Goal: Use online tool/utility: Utilize a website feature to perform a specific function

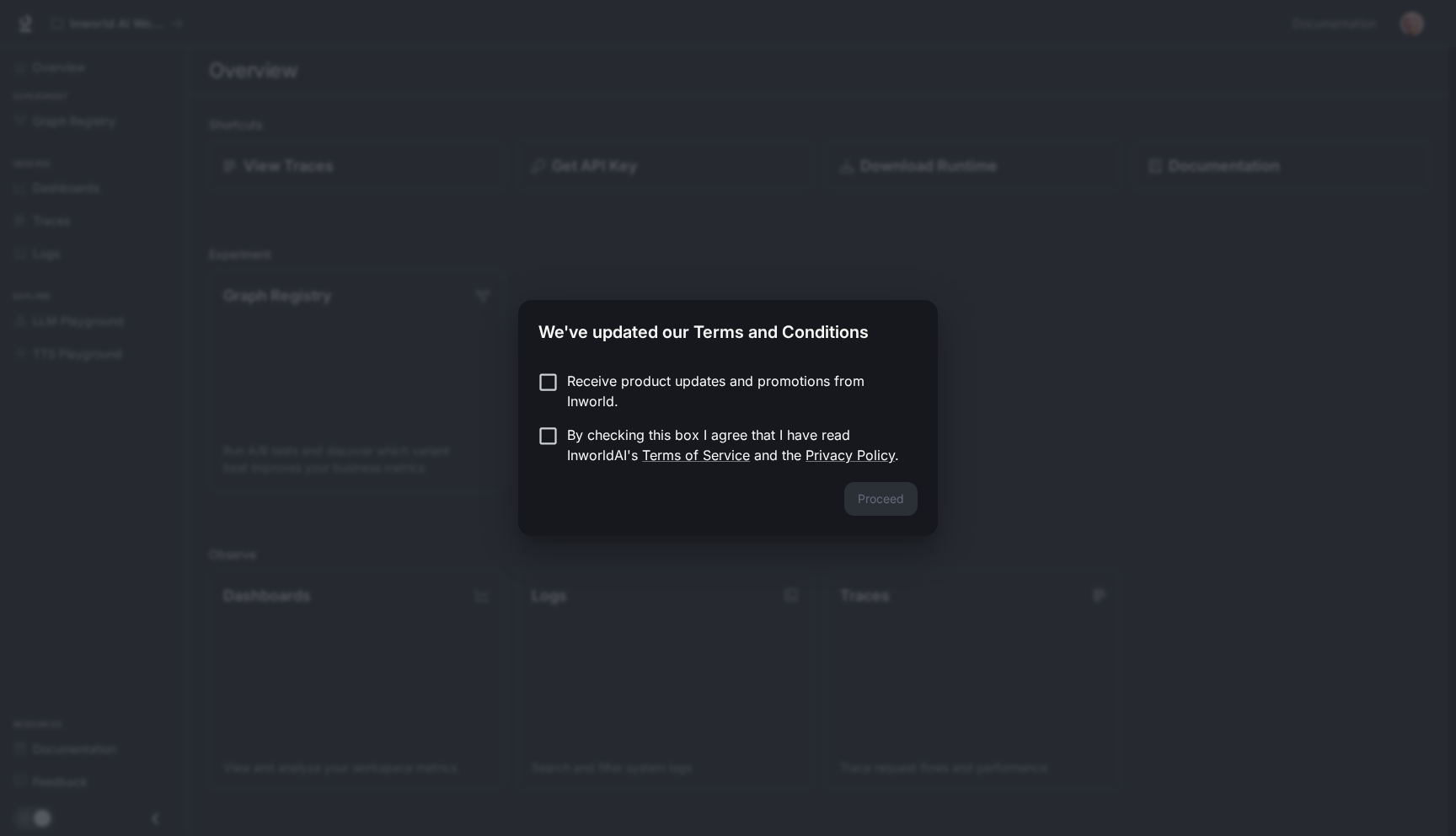
click at [636, 380] on p "Receive product updates and promotions from Inworld." at bounding box center [735, 390] width 337 height 40
click at [874, 504] on button "Proceed" at bounding box center [881, 498] width 74 height 33
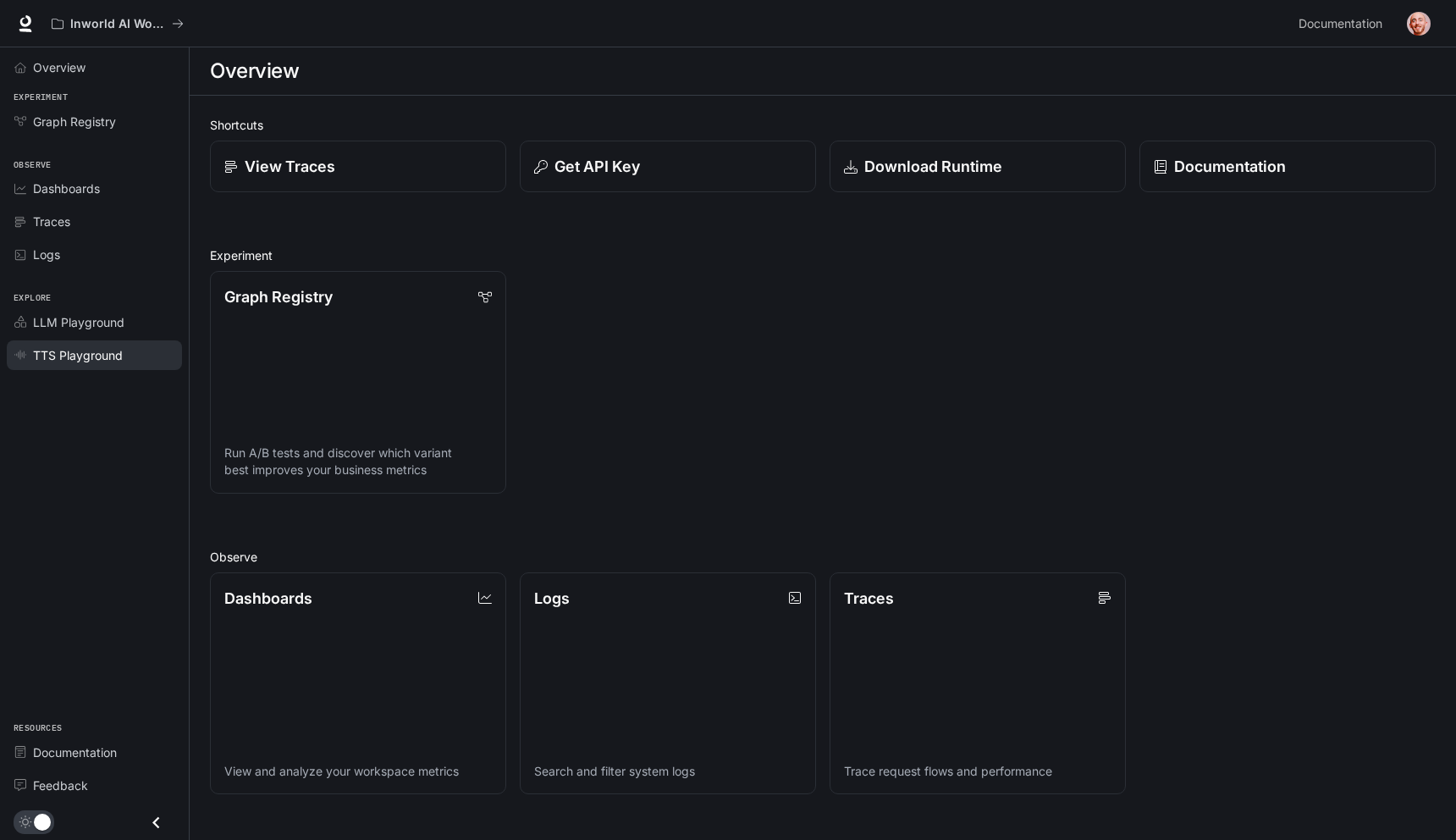
click at [113, 360] on span "TTS Playground" at bounding box center [78, 355] width 89 height 18
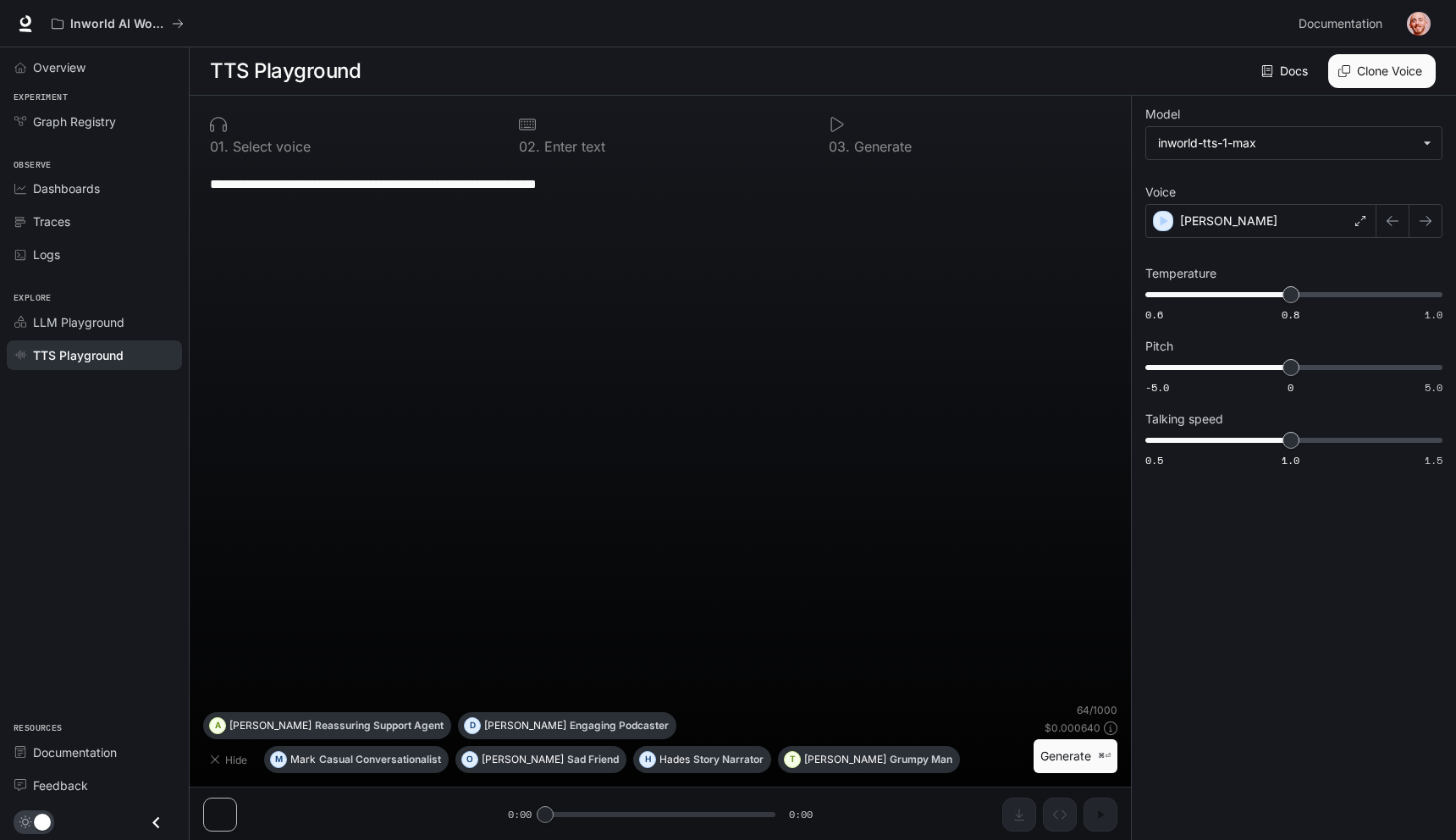
click at [261, 142] on p "Select voice" at bounding box center [269, 146] width 82 height 14
click at [1274, 233] on div "[PERSON_NAME]" at bounding box center [1261, 220] width 231 height 33
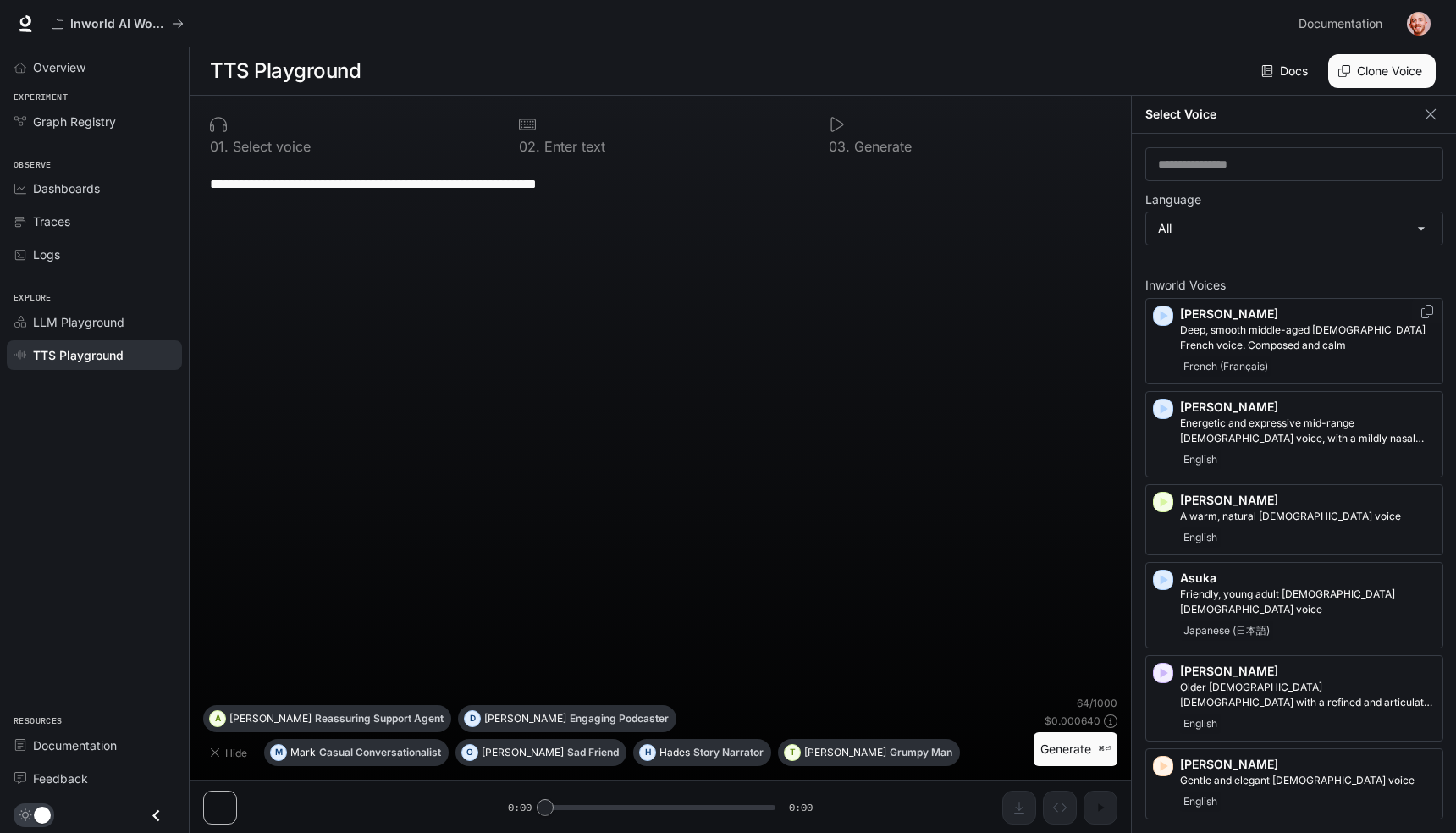
click at [1162, 318] on icon "button" at bounding box center [1164, 316] width 7 height 10
click at [1164, 502] on icon "button" at bounding box center [1164, 501] width 7 height 10
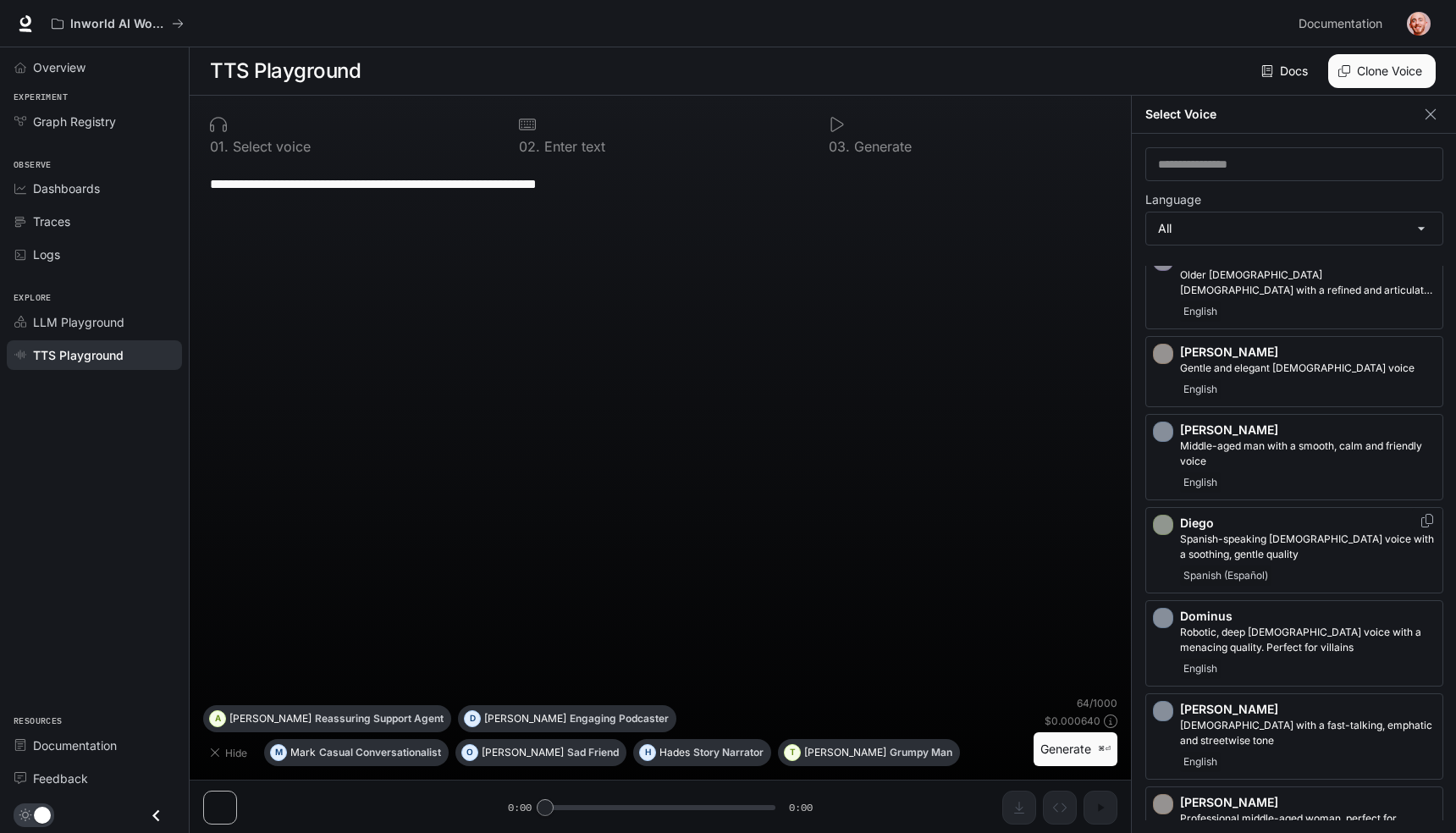
scroll to position [426, 0]
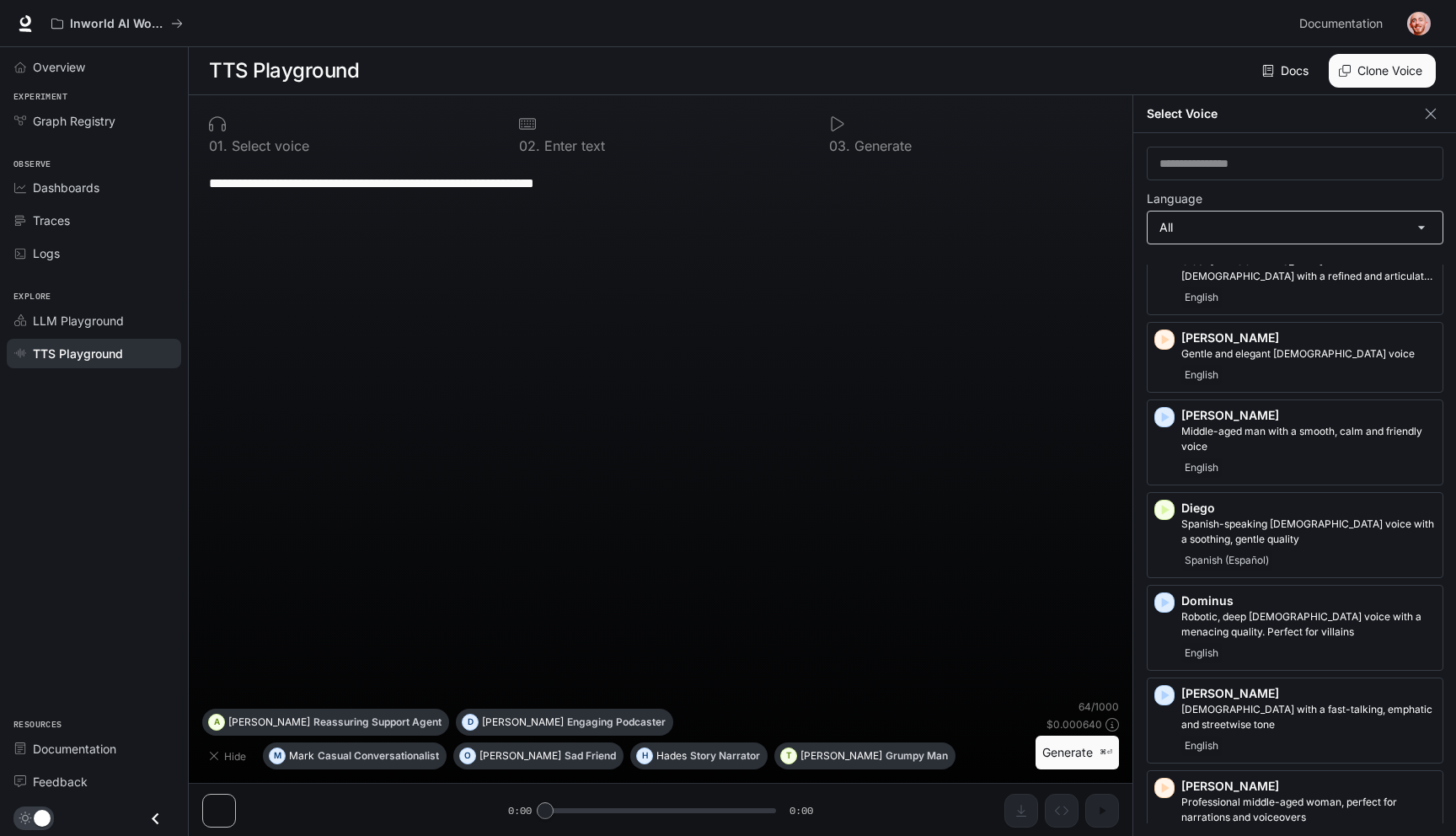
click at [1204, 239] on body "**********" at bounding box center [728, 418] width 1456 height 837
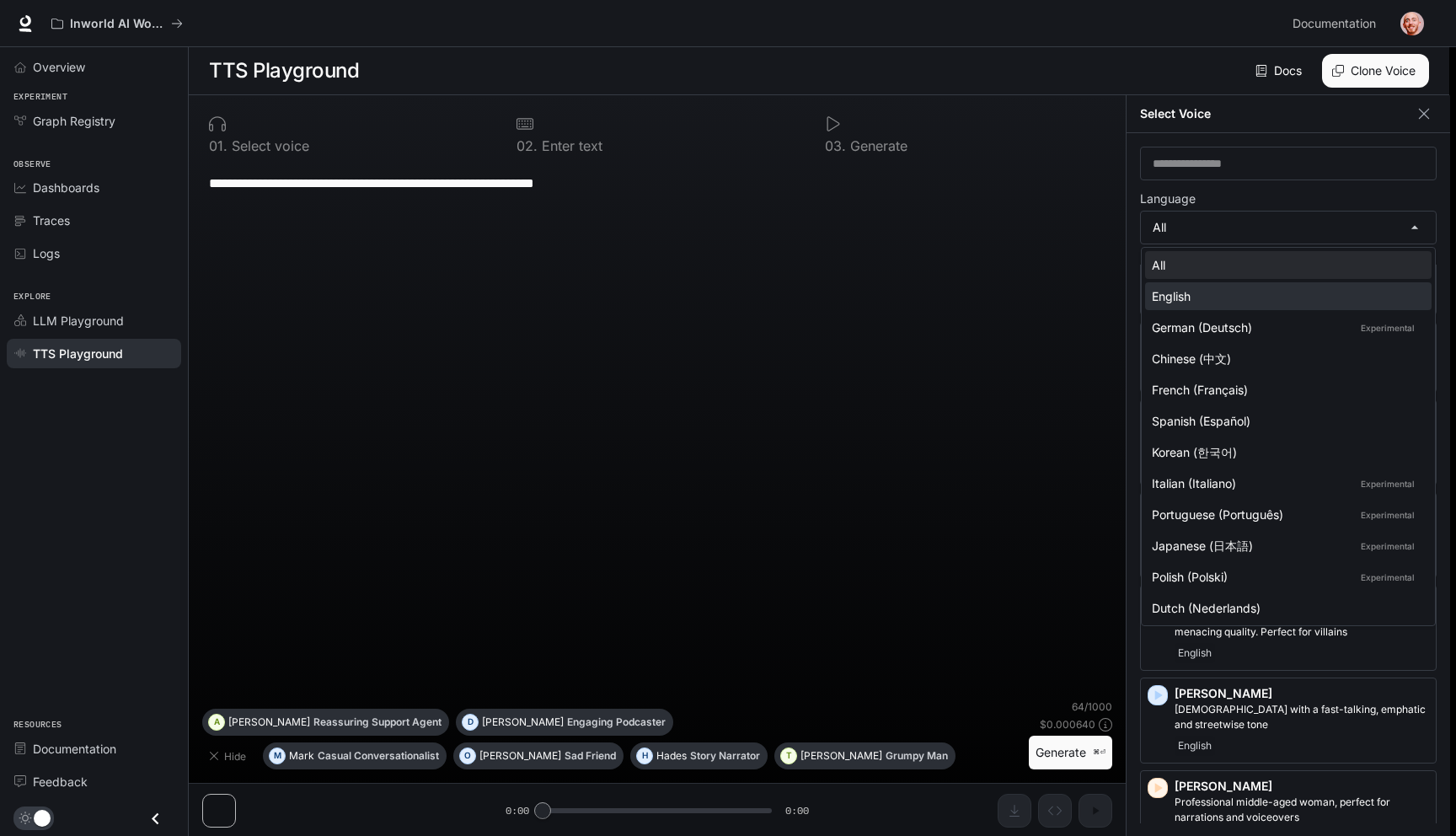
click at [1221, 303] on div "English" at bounding box center [1284, 297] width 266 height 18
type input "*****"
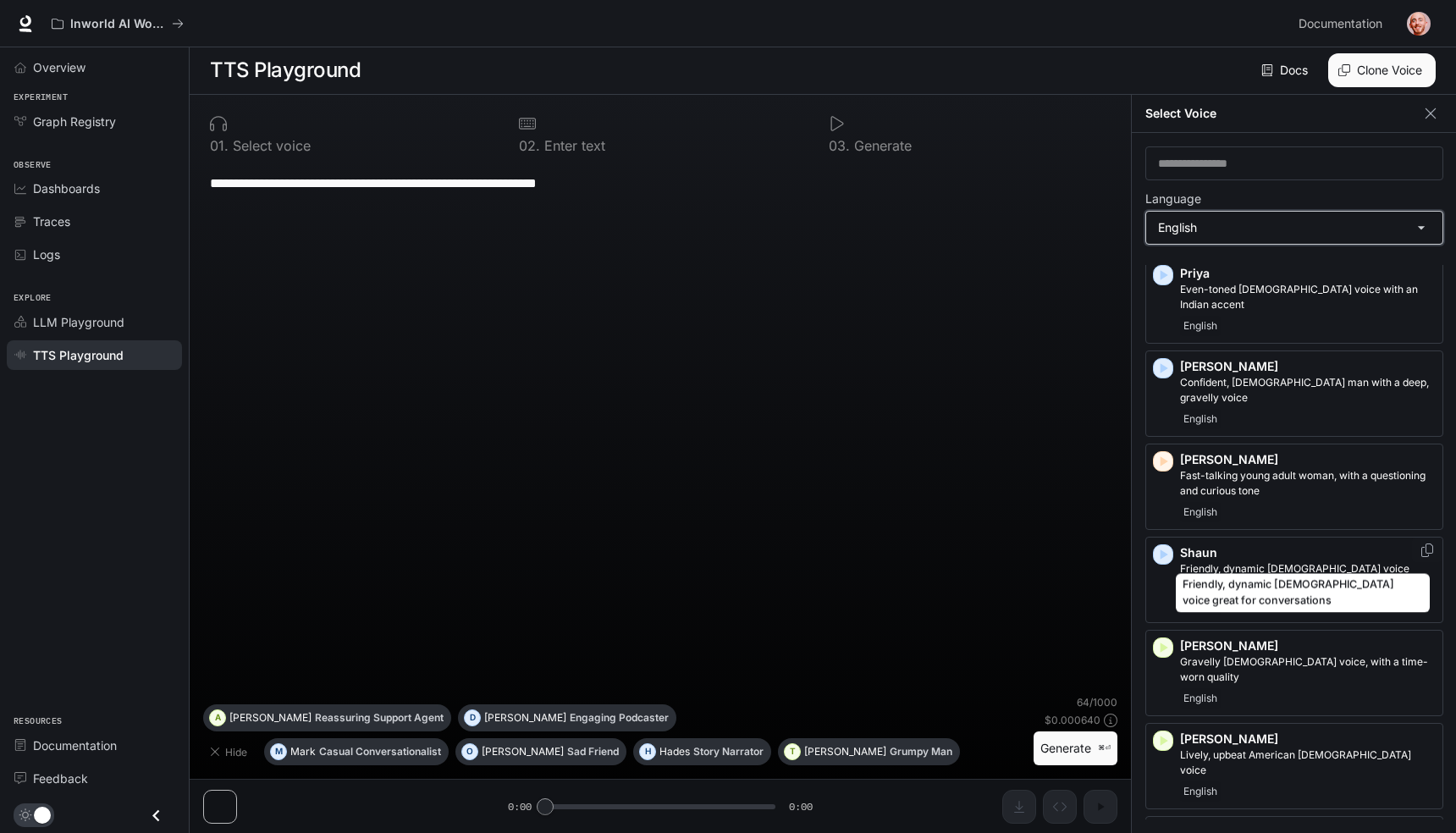
scroll to position [0, 0]
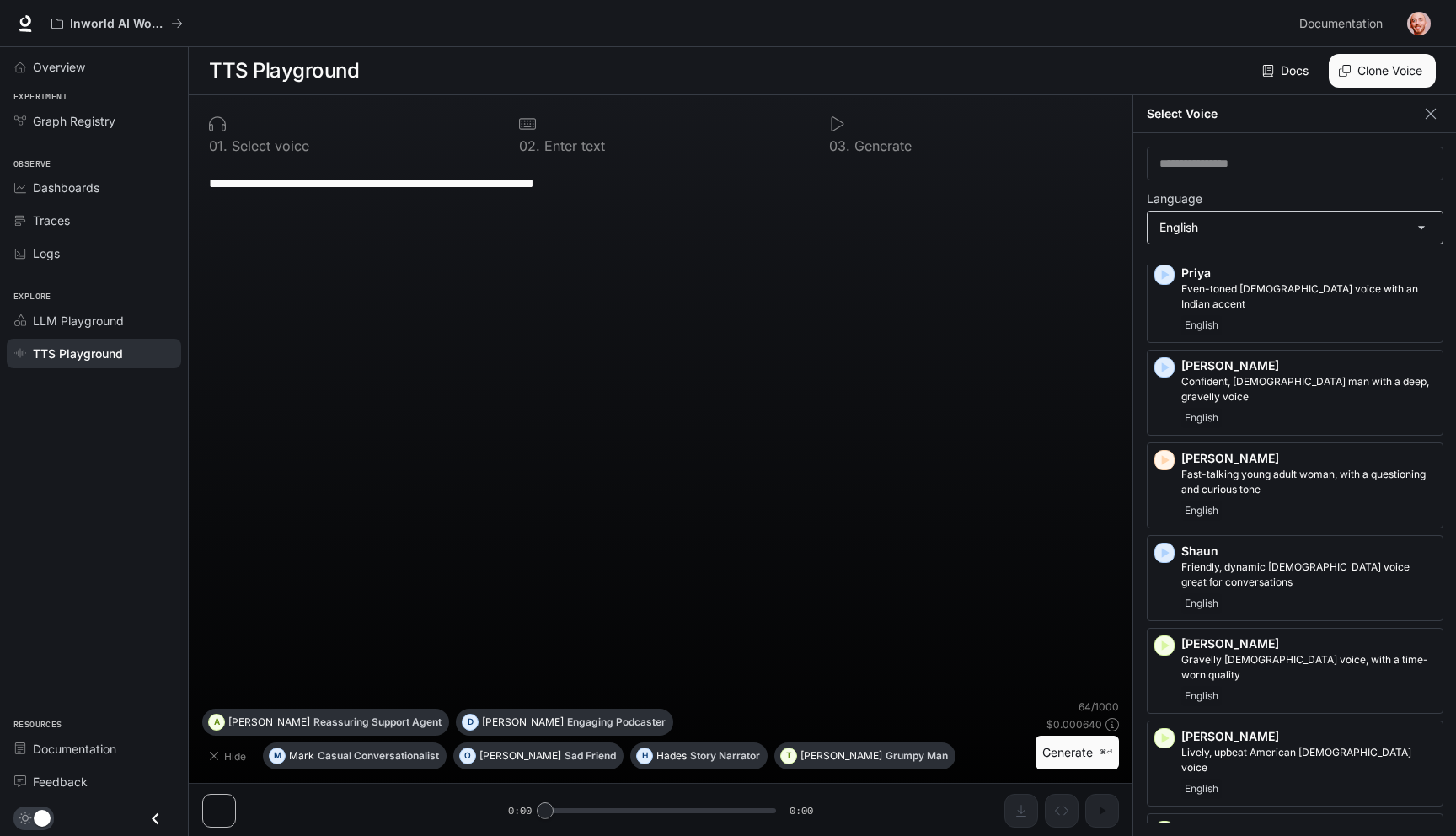
click at [1267, 223] on body "**********" at bounding box center [728, 418] width 1456 height 837
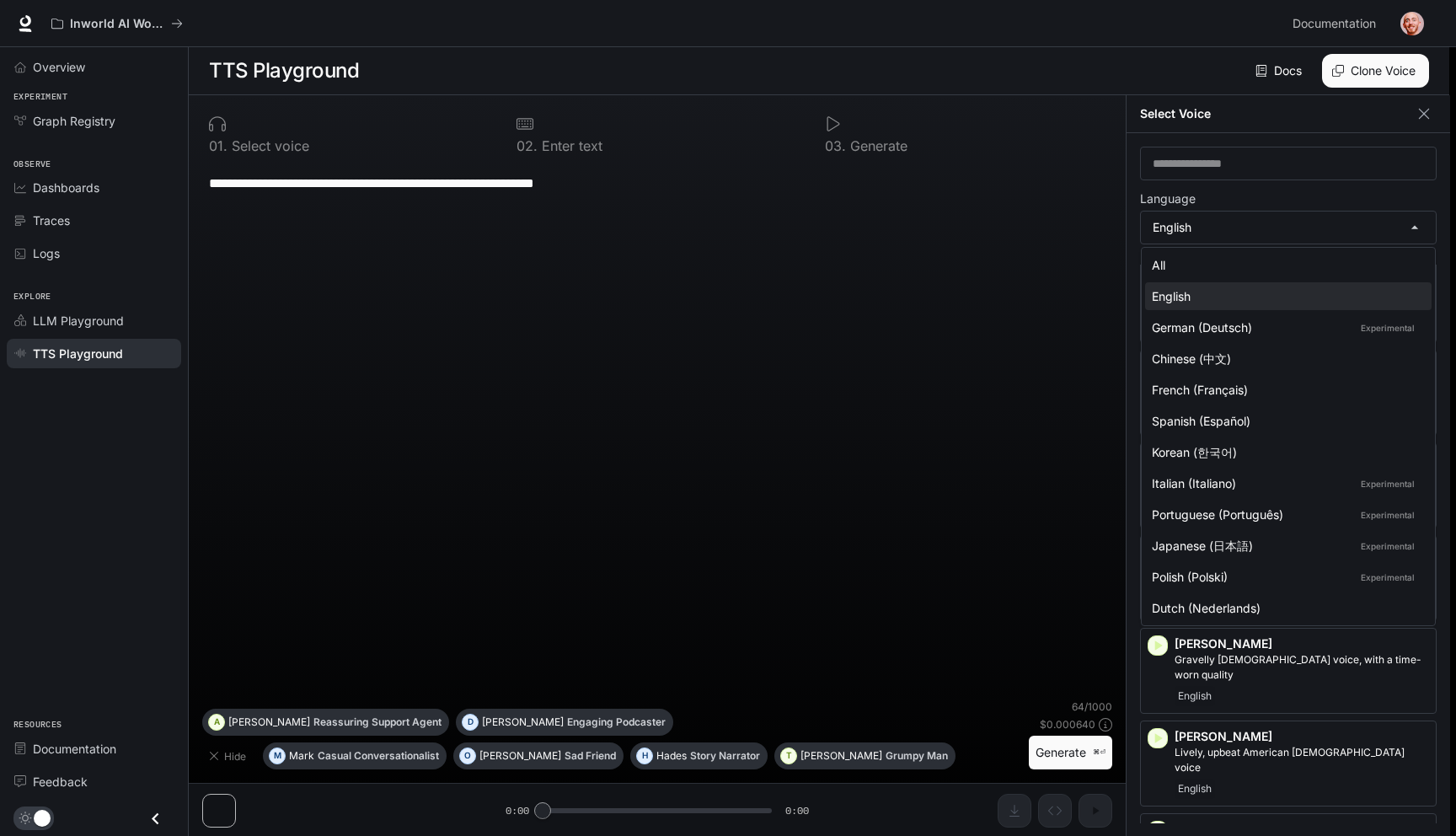
click at [1265, 226] on div at bounding box center [728, 418] width 1456 height 836
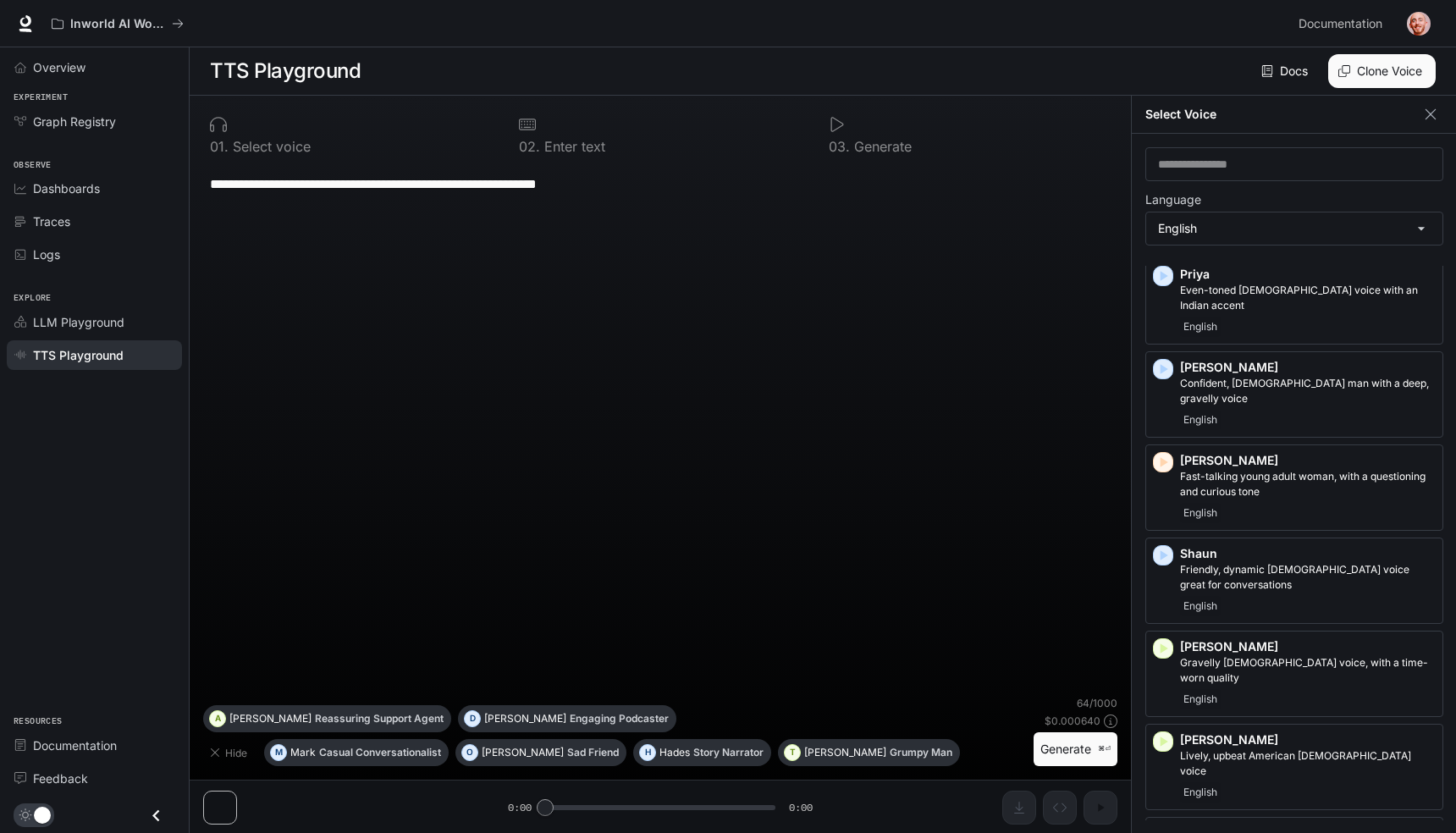
click at [1270, 199] on label "Language" at bounding box center [1294, 203] width 298 height 17
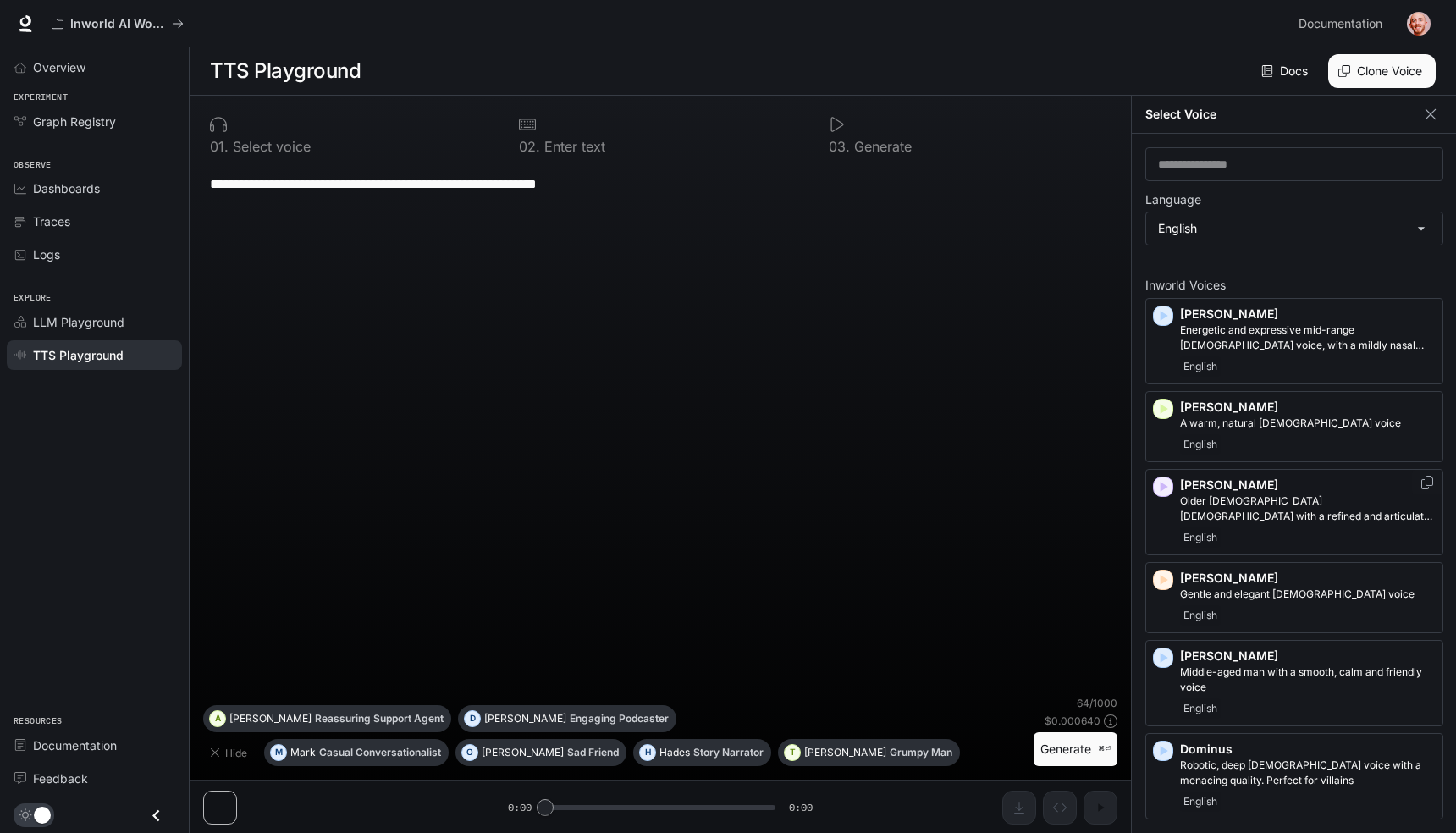
click at [1163, 491] on icon "button" at bounding box center [1163, 487] width 17 height 17
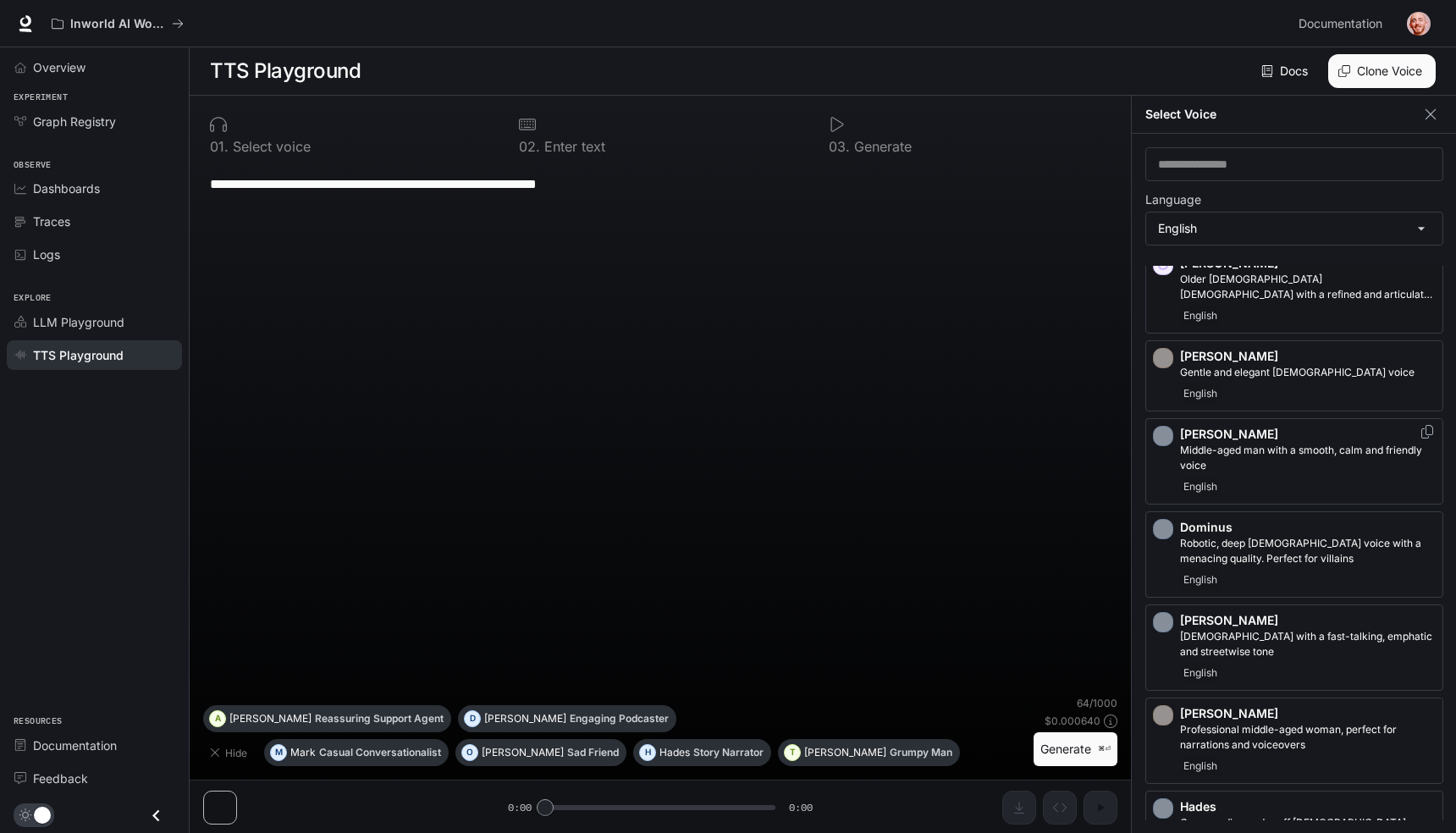
scroll to position [229, 0]
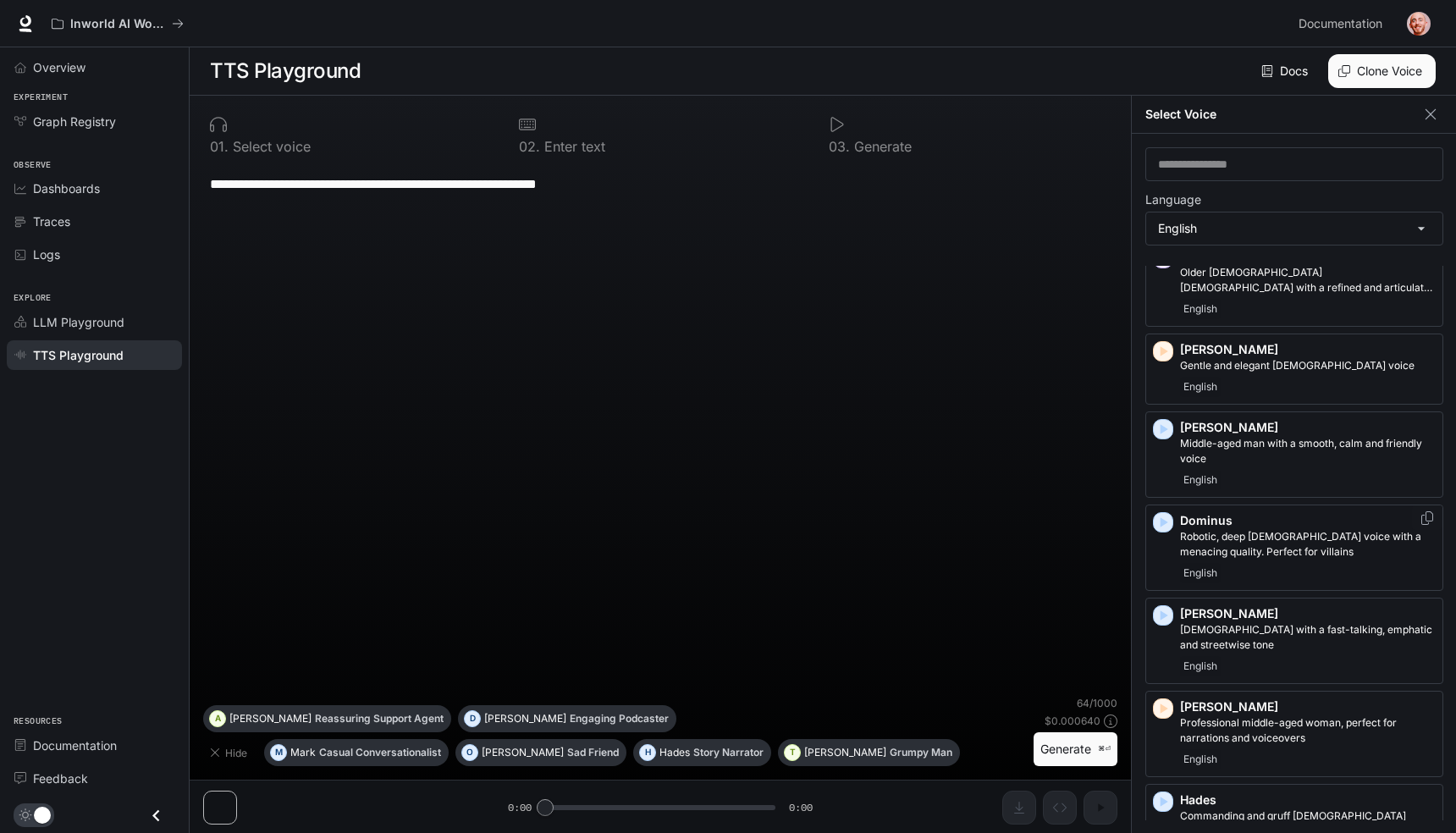
click at [1161, 524] on icon "button" at bounding box center [1164, 522] width 7 height 10
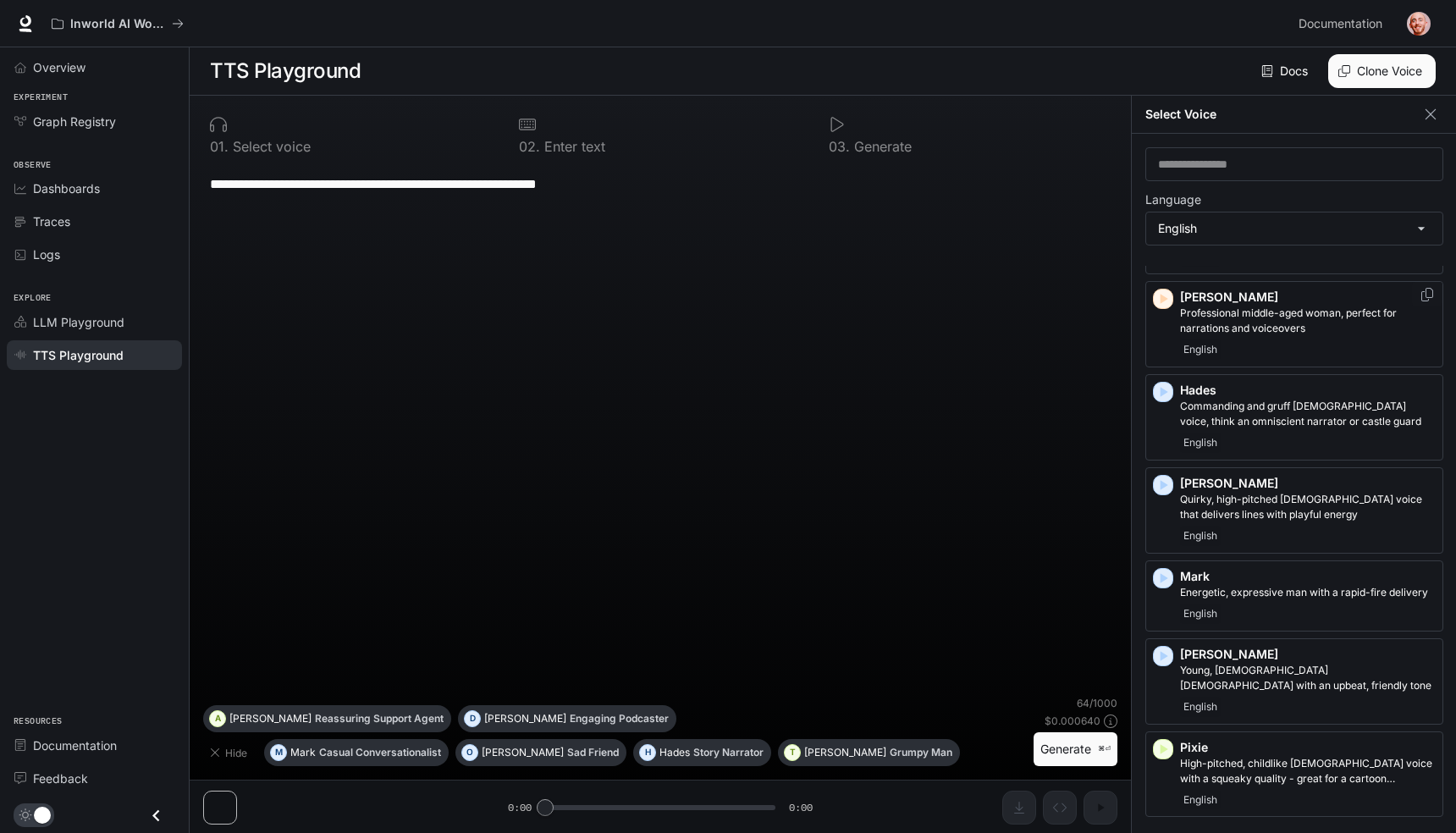
scroll to position [641, 0]
click at [1163, 295] on icon "button" at bounding box center [1164, 295] width 7 height 10
click at [1164, 488] on icon "button" at bounding box center [1163, 482] width 17 height 17
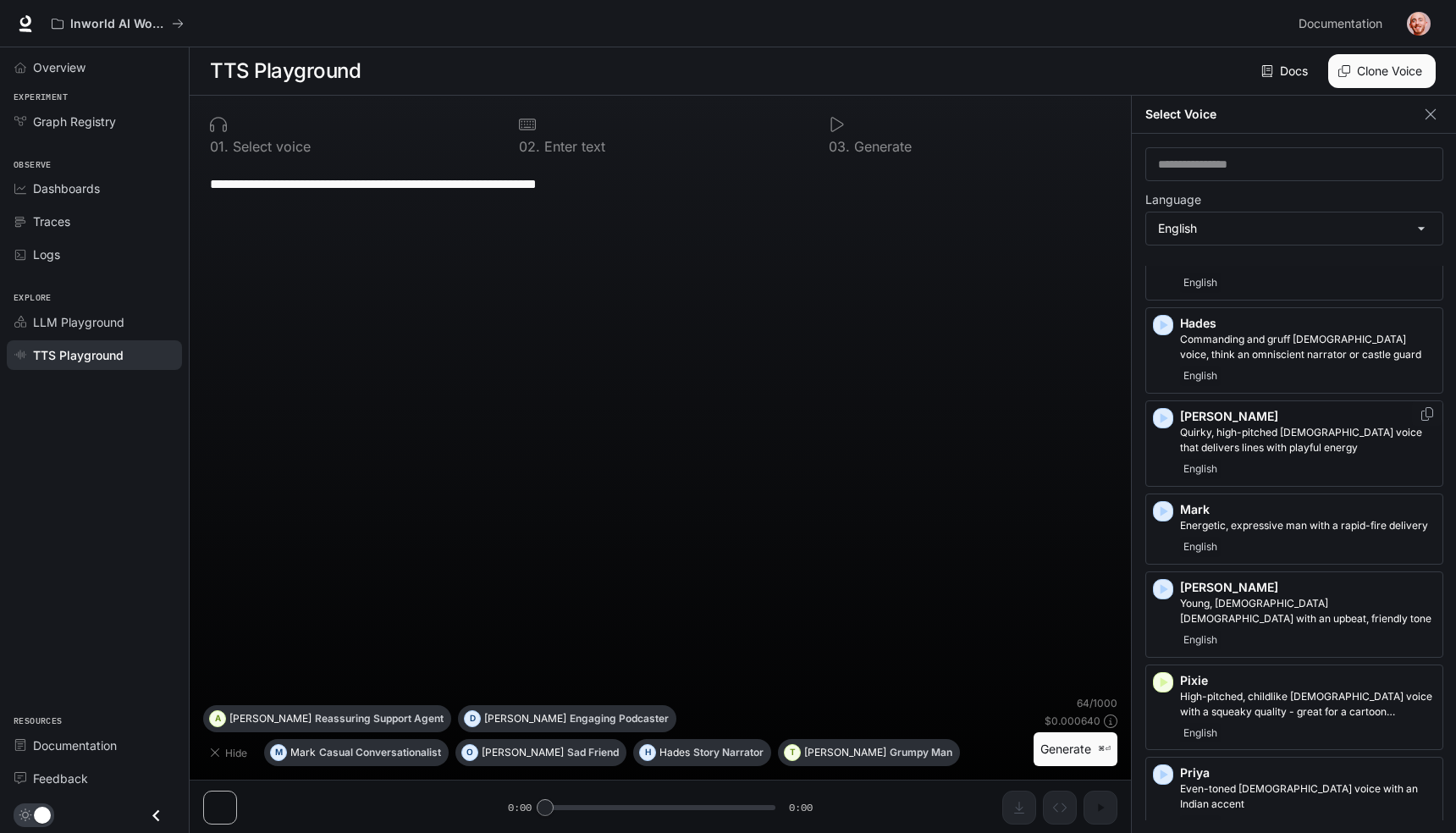
scroll to position [720, 0]
